Goal: Complete application form

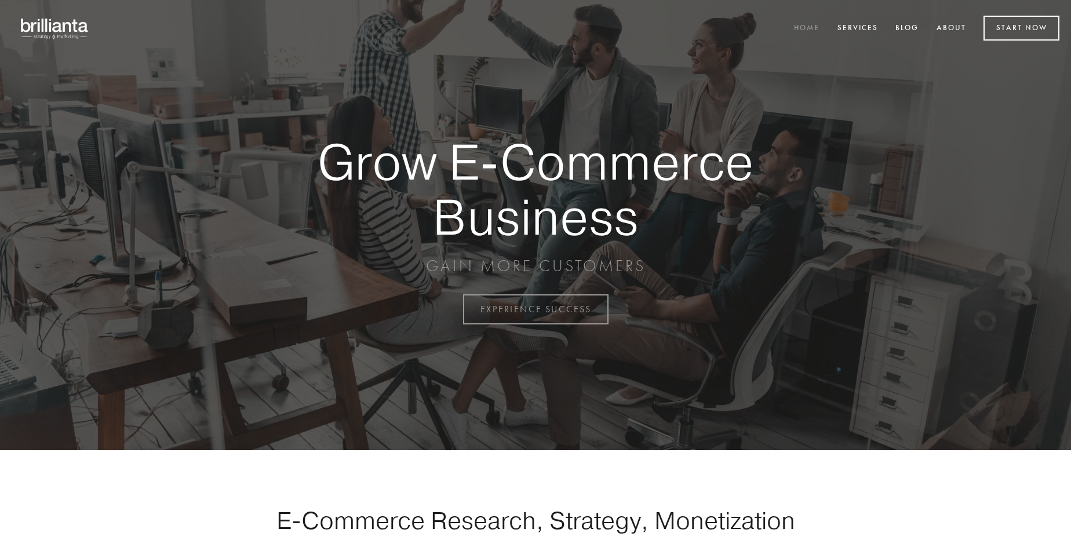
scroll to position [3038, 0]
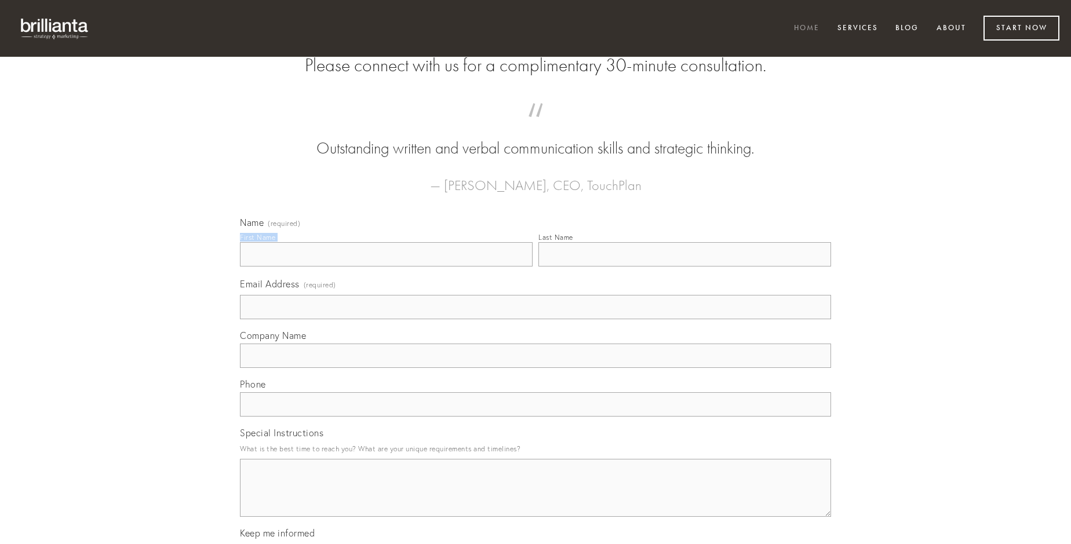
type input "[PERSON_NAME]"
click at [684, 267] on input "Last Name" at bounding box center [684, 254] width 293 height 24
type input "[PERSON_NAME]"
click at [536, 319] on input "Email Address (required)" at bounding box center [535, 307] width 591 height 24
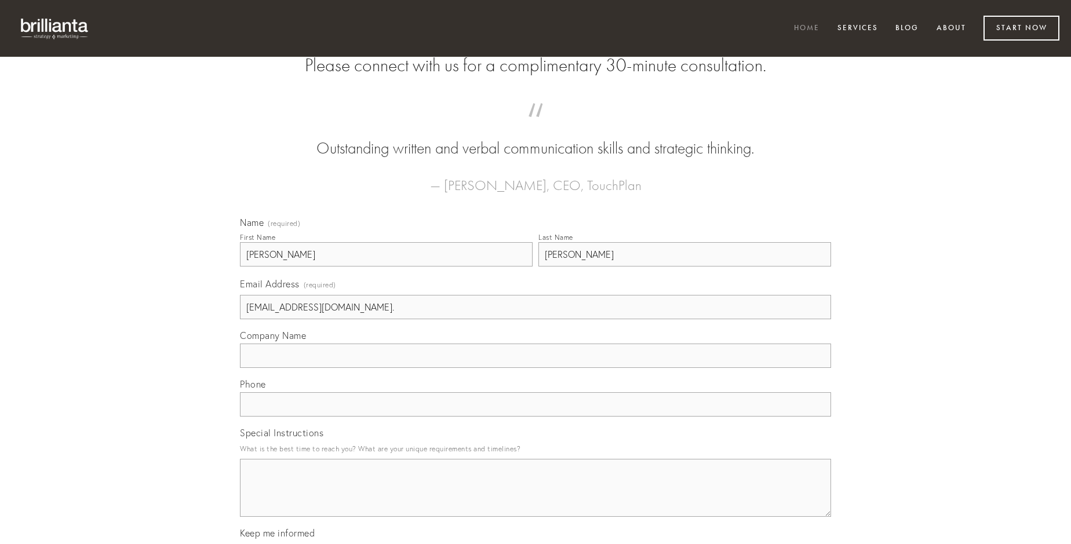
type input "[EMAIL_ADDRESS][DOMAIN_NAME]."
click at [536, 368] on input "Company Name" at bounding box center [535, 356] width 591 height 24
type input "molestias"
click at [536, 417] on input "text" at bounding box center [535, 404] width 591 height 24
click at [536, 498] on textarea "Special Instructions" at bounding box center [535, 488] width 591 height 58
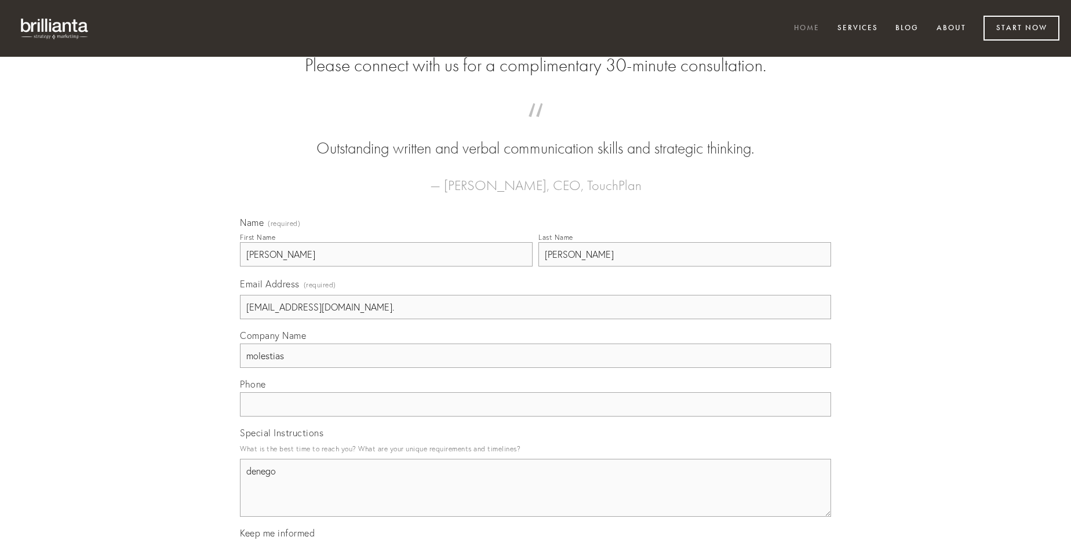
type textarea "denego"
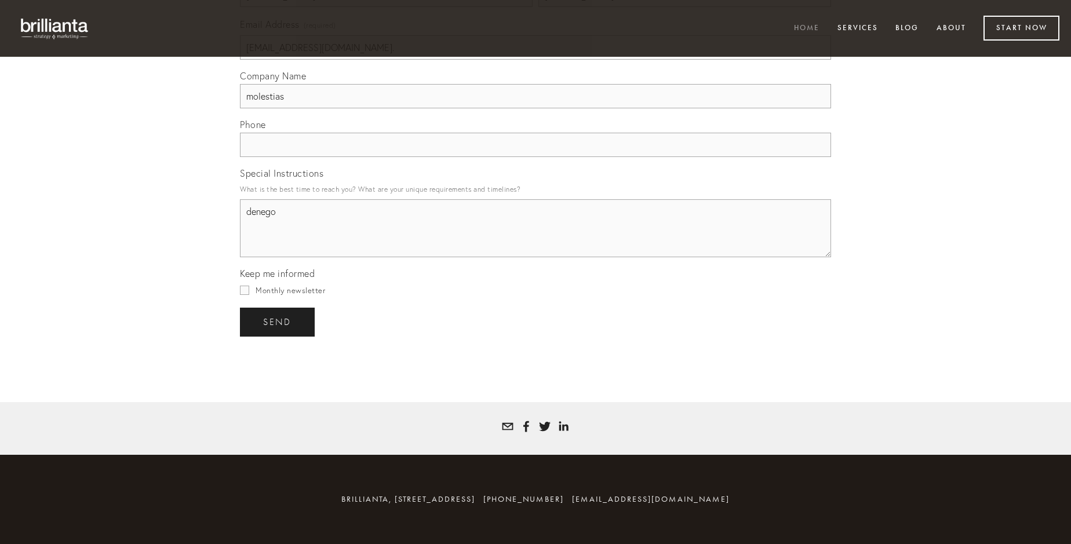
click at [278, 322] on span "send" at bounding box center [277, 322] width 28 height 10
